Goal: Navigation & Orientation: Find specific page/section

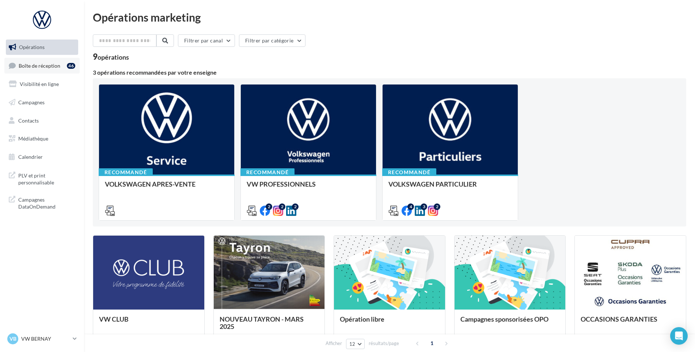
click at [58, 68] on span "Boîte de réception" at bounding box center [40, 65] width 42 height 6
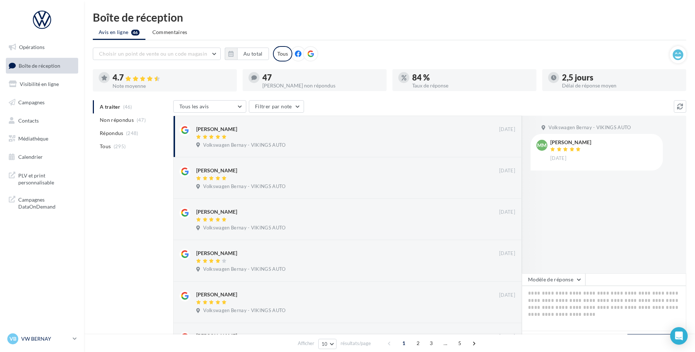
click at [42, 342] on div "VB VW BERNAY vw-ber-vau" at bounding box center [38, 338] width 63 height 11
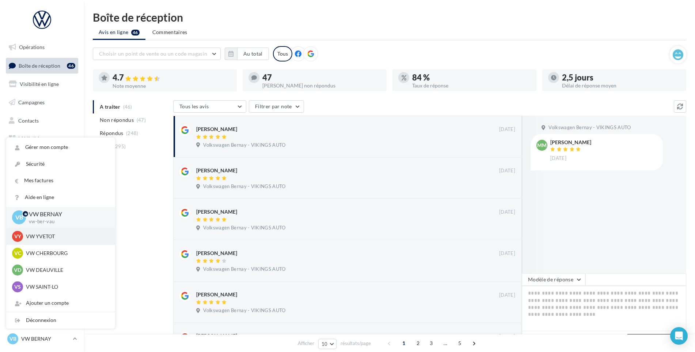
click at [41, 239] on p "VW YVETOT" at bounding box center [66, 235] width 80 height 7
